Goal: Obtain resource: Download file/media

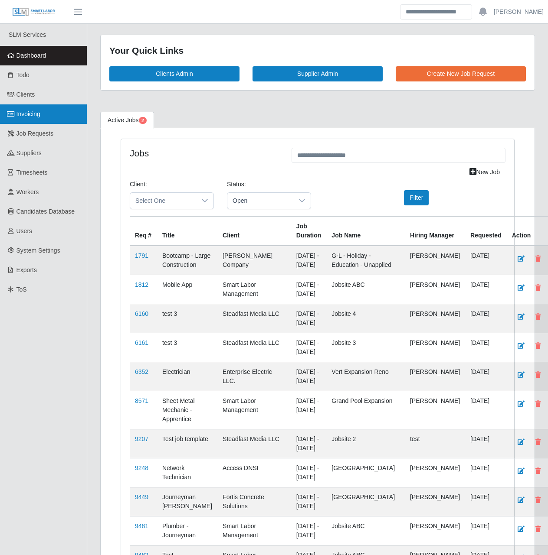
click at [35, 119] on link "Invoicing" at bounding box center [43, 114] width 87 height 20
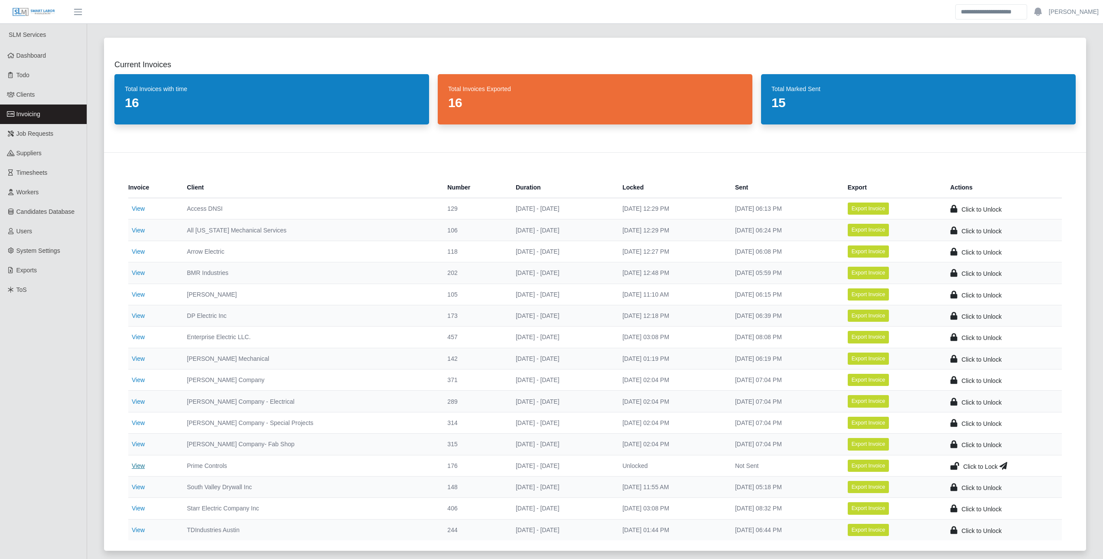
click at [143, 463] on link "View" at bounding box center [138, 465] width 13 height 7
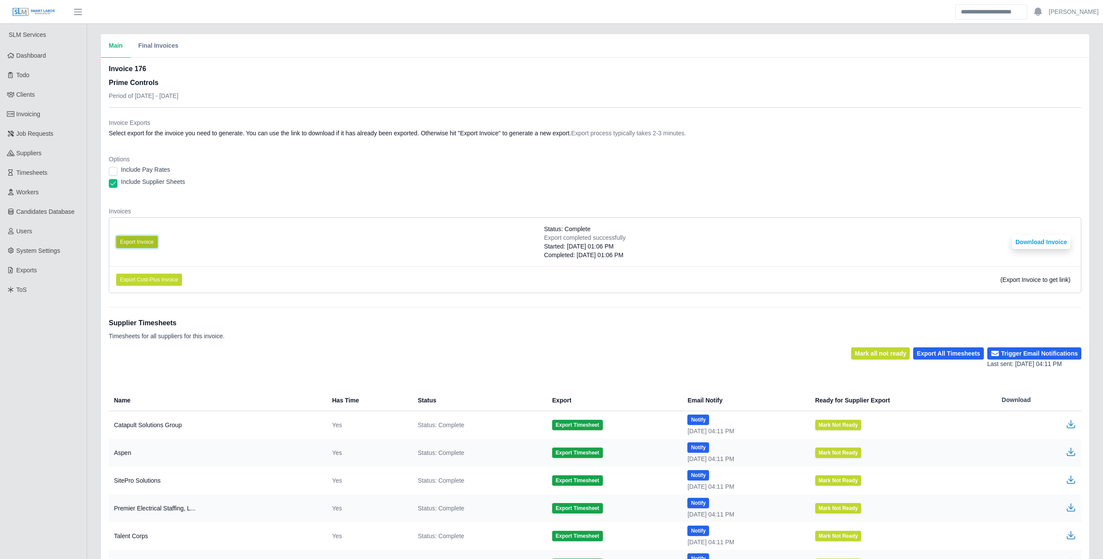
click at [126, 241] on button "Export Invoice" at bounding box center [137, 242] width 42 height 12
click at [1042, 244] on button "Download Invoice" at bounding box center [1041, 242] width 59 height 14
